Goal: Navigation & Orientation: Find specific page/section

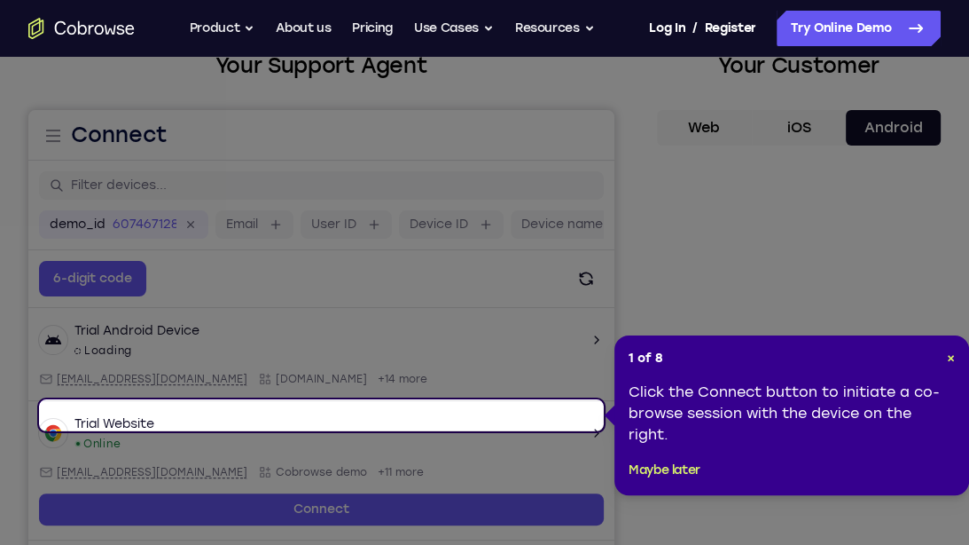
click at [945, 357] on header "1 of 8 ×" at bounding box center [792, 358] width 326 height 18
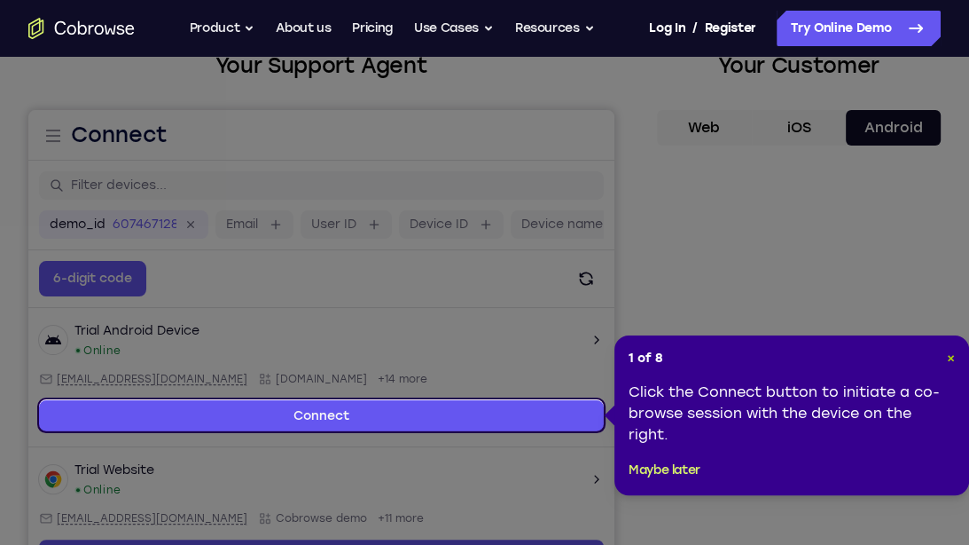
click at [949, 357] on span "×" at bounding box center [951, 357] width 8 height 15
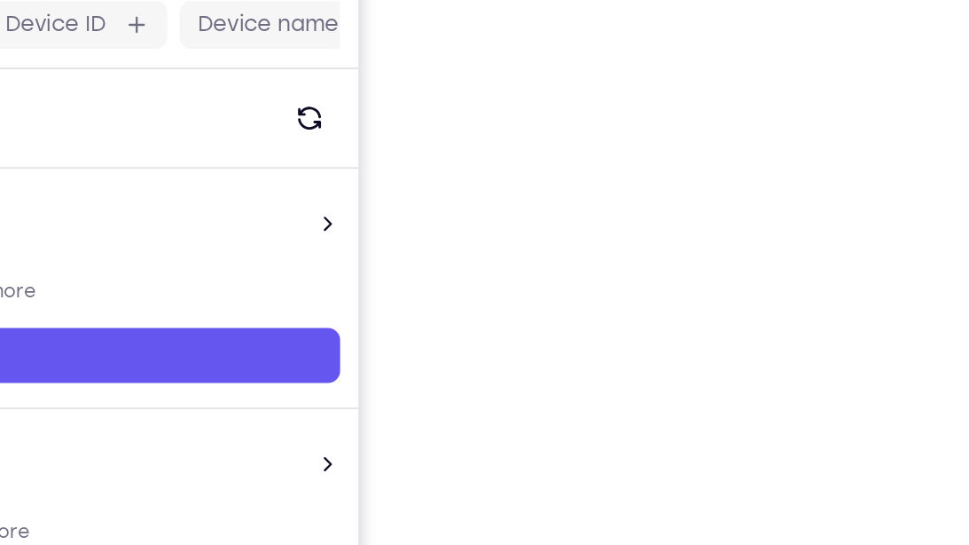
scroll to position [262, 0]
click at [963, 276] on div "Your Support Agent Your Customer Web iOS Android Next Steps We’d be happy to gi…" at bounding box center [484, 380] width 969 height 1170
